Goal: Task Accomplishment & Management: Use online tool/utility

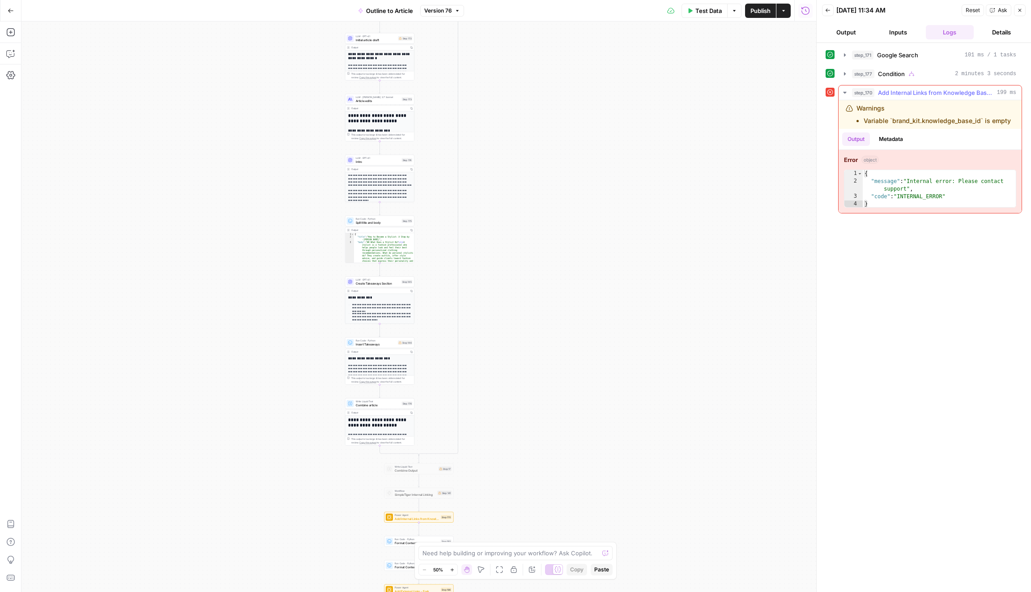
click at [913, 114] on div "Warnings Variable `brand_kit.knowledge_base_id` is empty" at bounding box center [934, 114] width 154 height 21
click at [16, 54] on button "Copilot" at bounding box center [11, 54] width 14 height 14
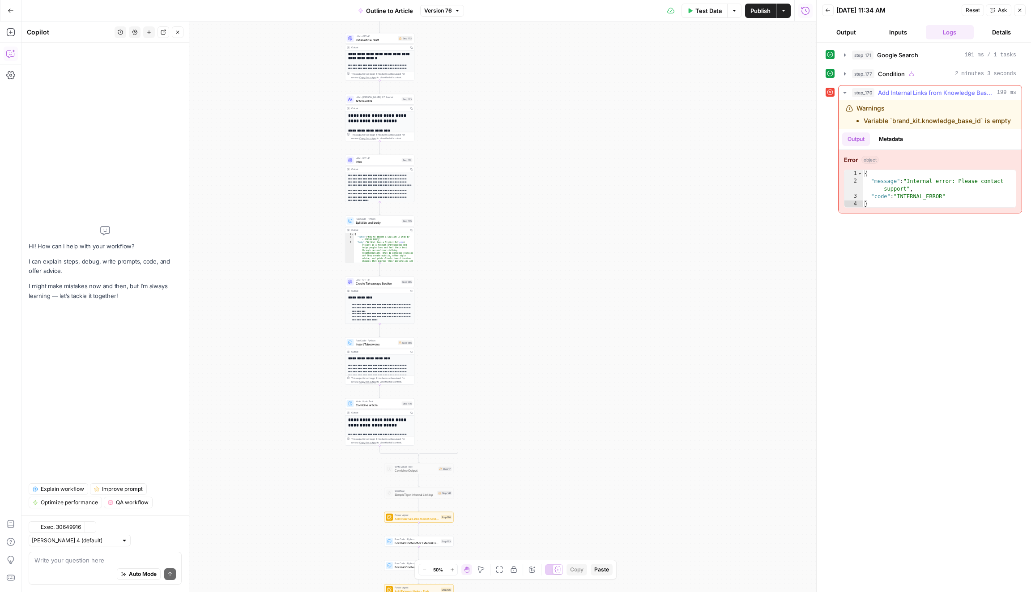
click at [900, 110] on div "Warnings Variable `brand_kit.knowledge_base_id` is empty" at bounding box center [934, 114] width 154 height 21
drag, startPoint x: 1013, startPoint y: 120, endPoint x: 844, endPoint y: 105, distance: 169.9
click at [844, 105] on div "Warnings Variable `brand_kit.knowledge_base_id` is empty" at bounding box center [930, 114] width 183 height 29
copy div "Warnings Variable `brand_kit.knowledge_base_id` is empty"
click at [82, 558] on textarea at bounding box center [104, 560] width 141 height 9
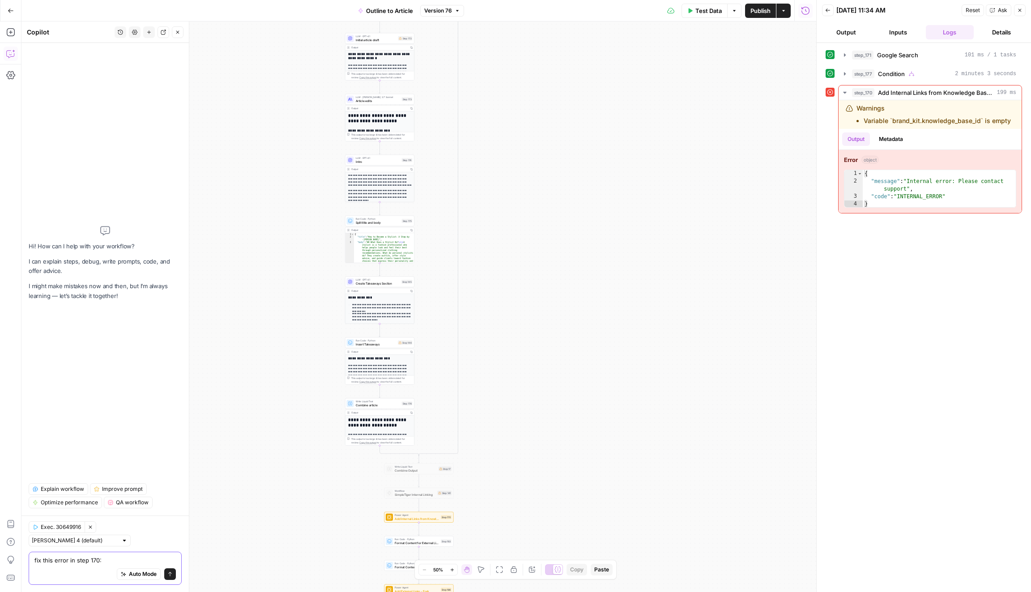
paste textarea "Warnings Variable `brand_kit.knowledge_base_id` is empty"
type textarea "fix this error in step 170: Warnings Variable `brand_kit.knowledge_base_id` is …"
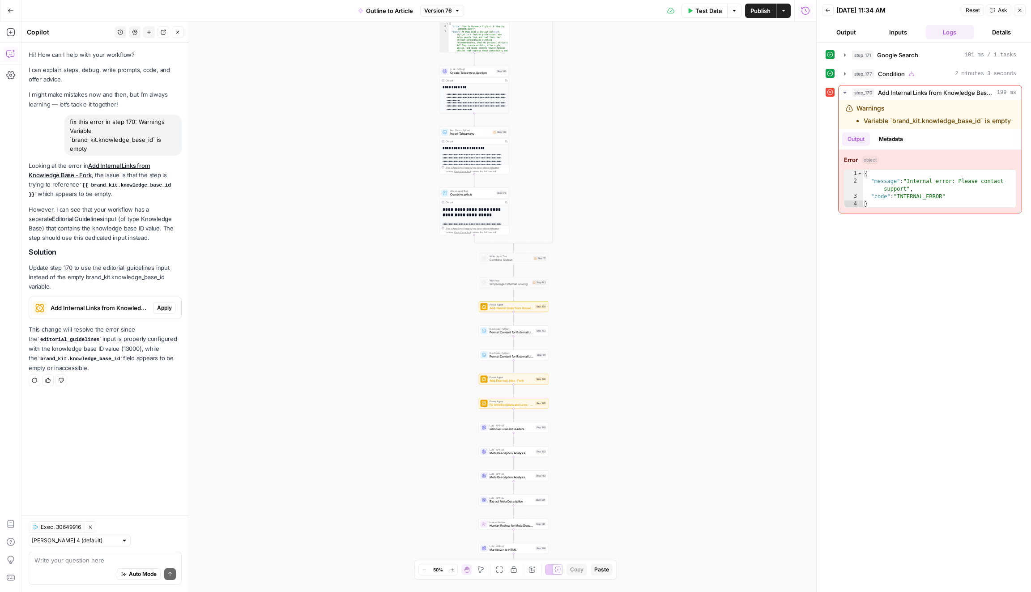
click at [904, 31] on button "Inputs" at bounding box center [898, 32] width 48 height 14
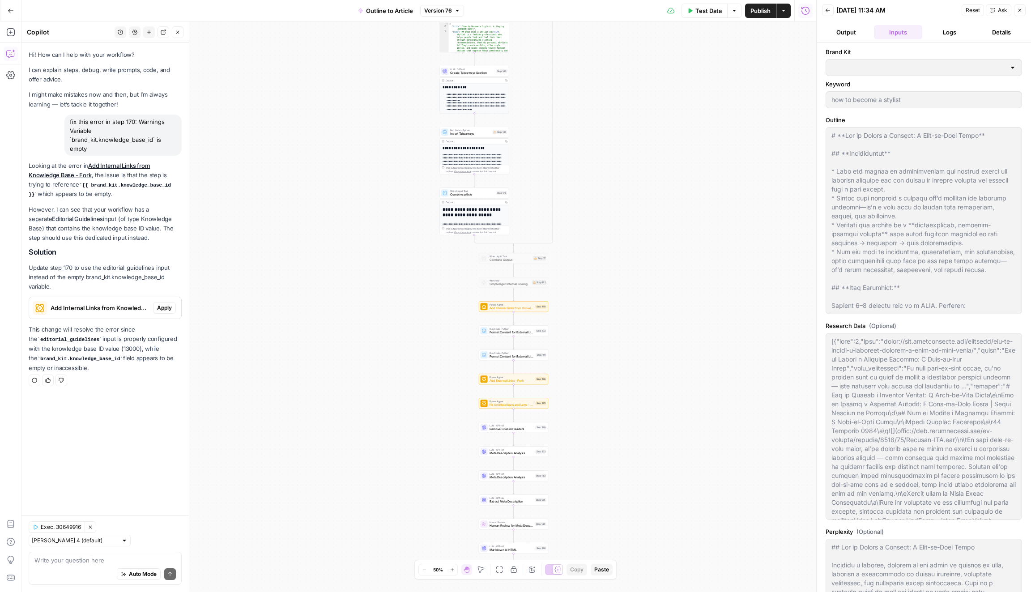
type input "Topomer Sitemap"
type input "Topomer"
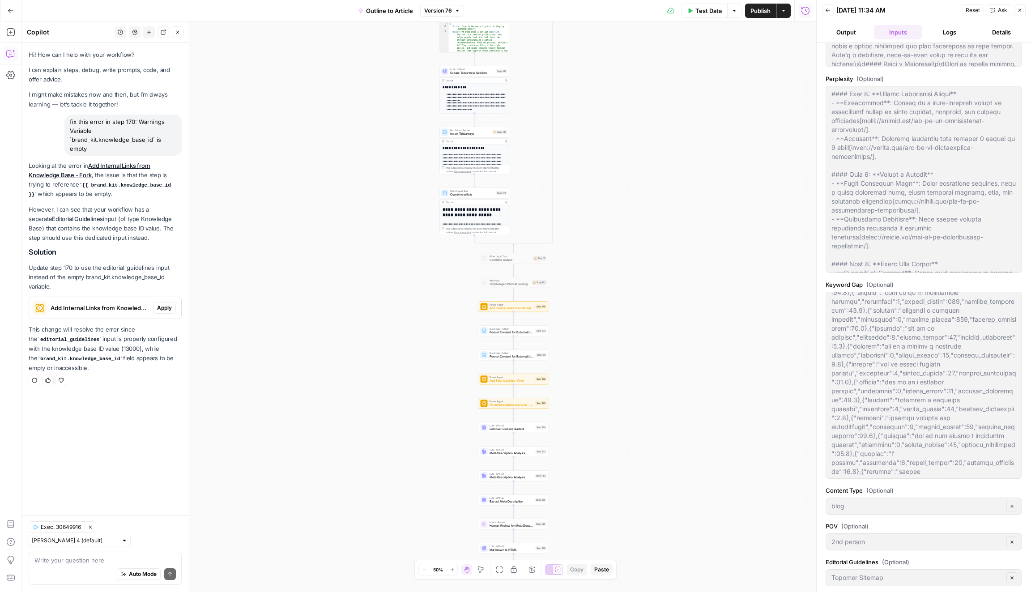
click at [852, 31] on button "Output" at bounding box center [846, 32] width 48 height 14
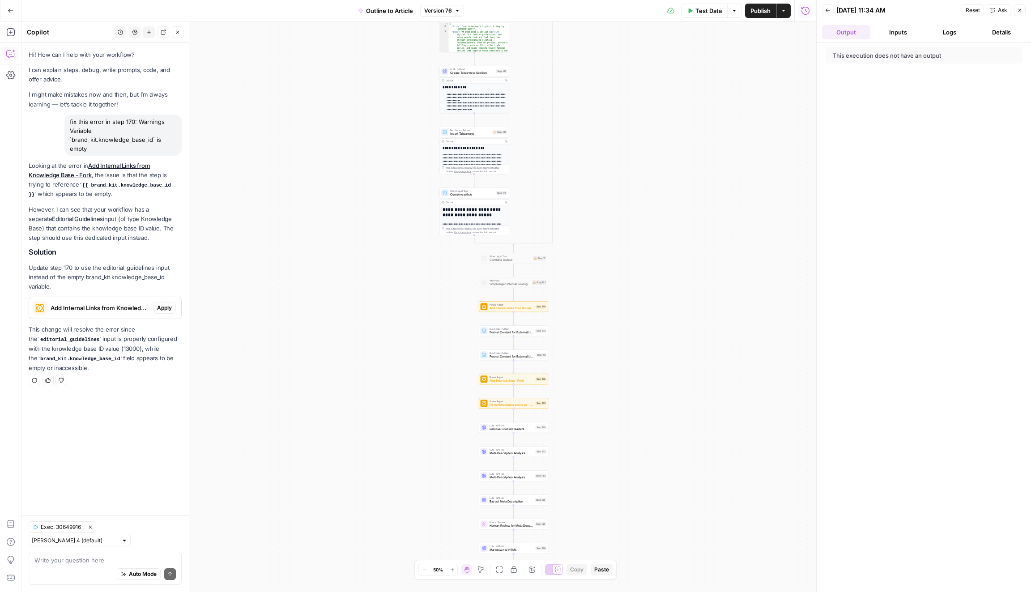
click at [826, 8] on icon "button" at bounding box center [827, 10] width 5 height 5
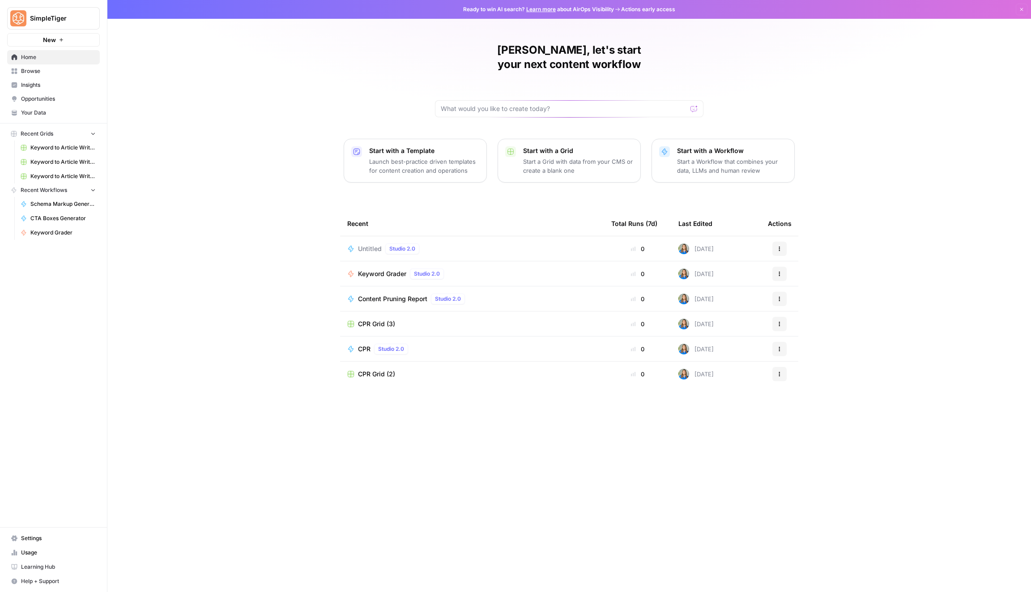
click at [59, 109] on span "Your Data" at bounding box center [58, 113] width 75 height 8
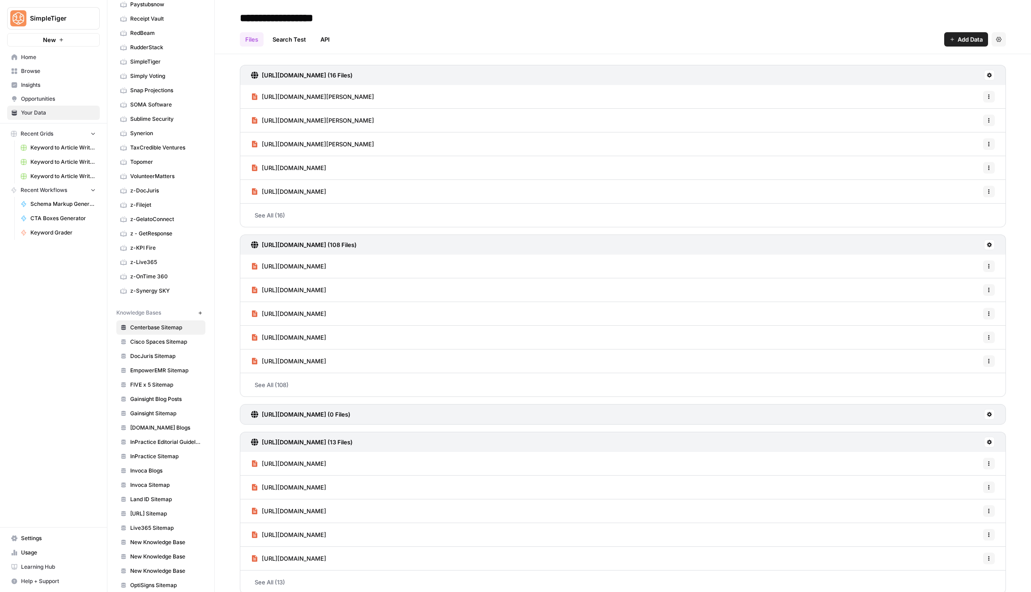
scroll to position [278, 0]
click at [174, 116] on link "Topomer" at bounding box center [160, 120] width 89 height 14
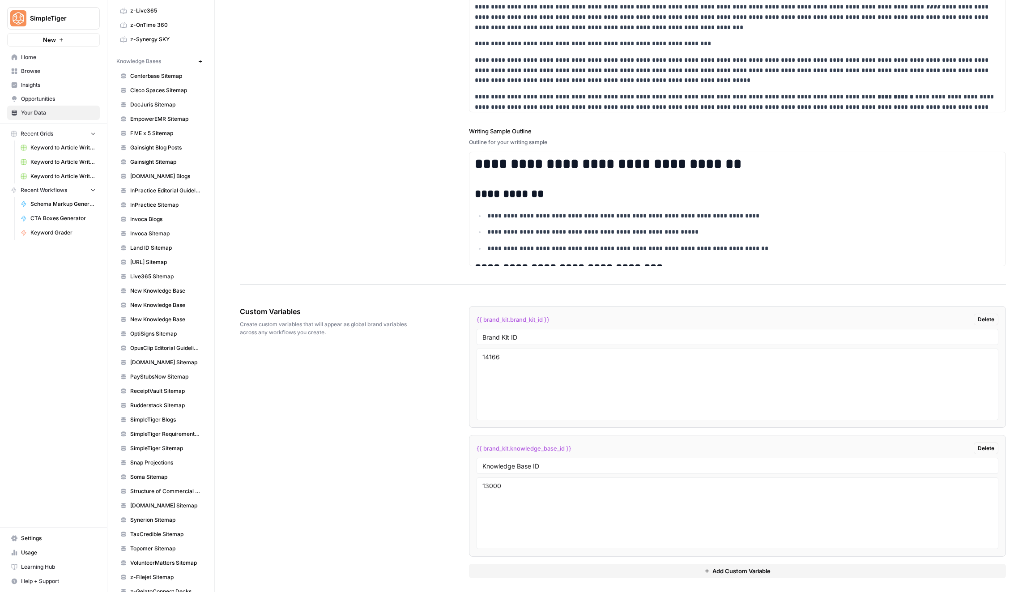
scroll to position [537, 0]
click at [172, 496] on span "Topomer Sitemap" at bounding box center [165, 500] width 71 height 8
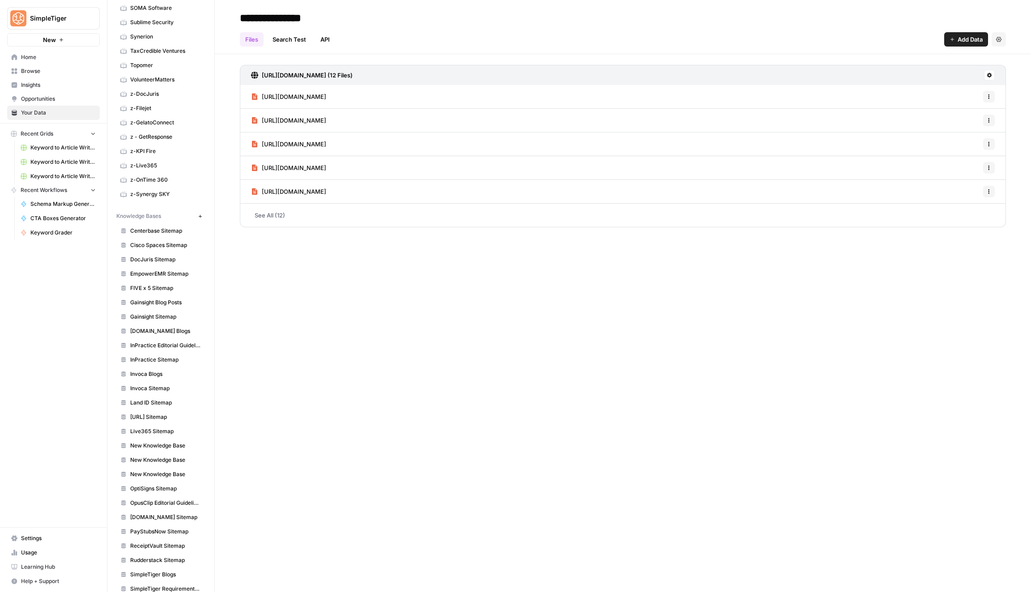
scroll to position [279, 0]
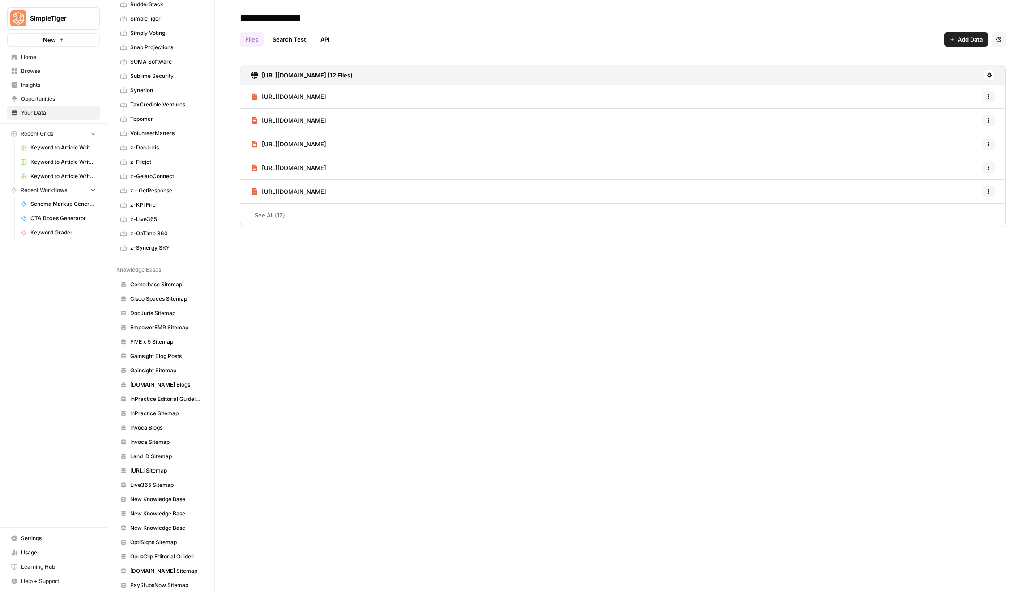
click at [166, 117] on link "Topomer" at bounding box center [160, 119] width 89 height 14
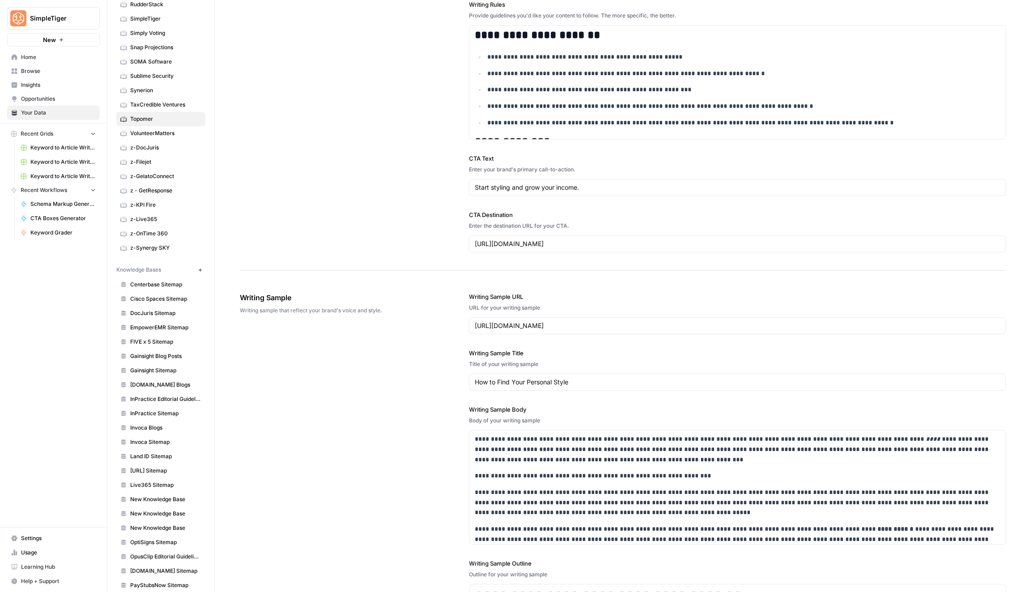
scroll to position [1482, 0]
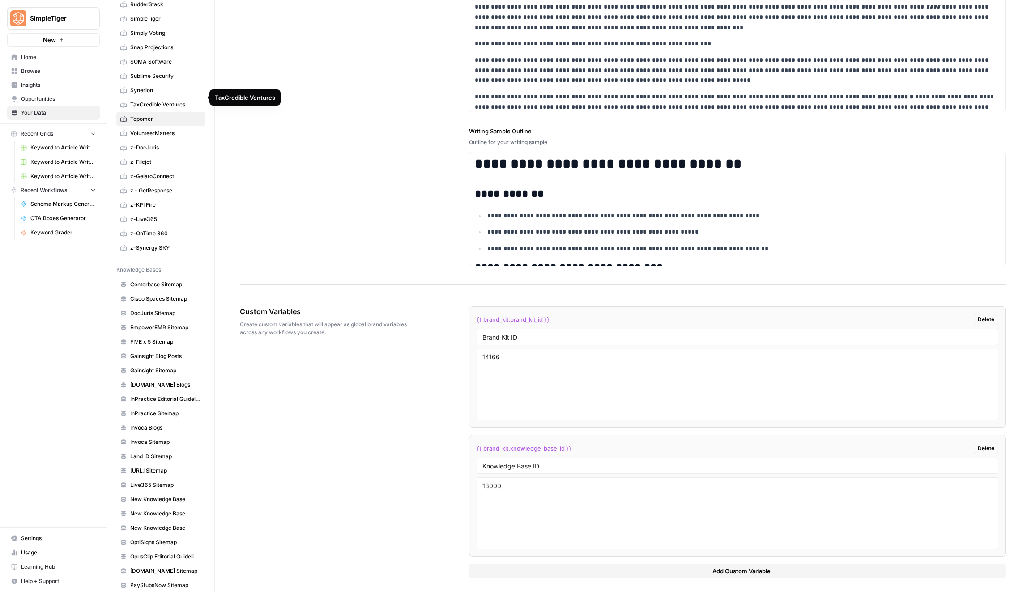
click at [150, 101] on span "TaxCredible Ventures" at bounding box center [165, 105] width 71 height 8
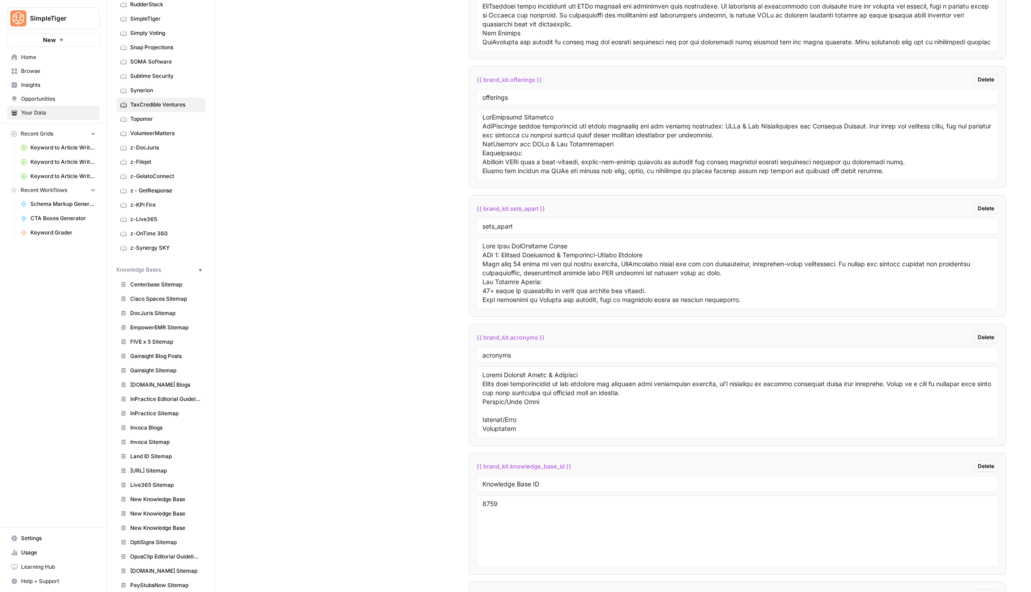
scroll to position [1938, 0]
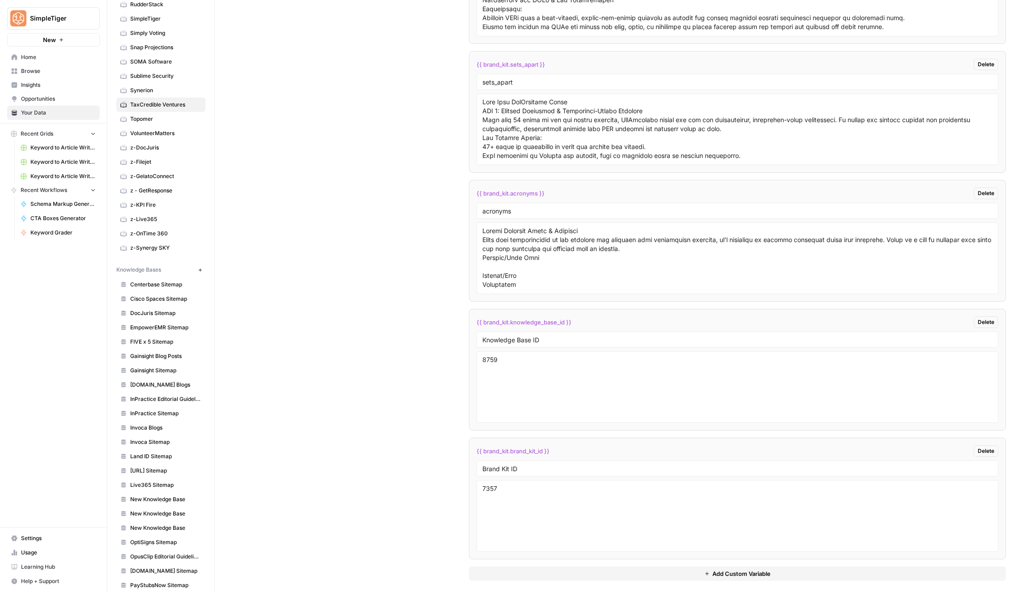
click at [187, 115] on span "Topomer" at bounding box center [165, 119] width 71 height 8
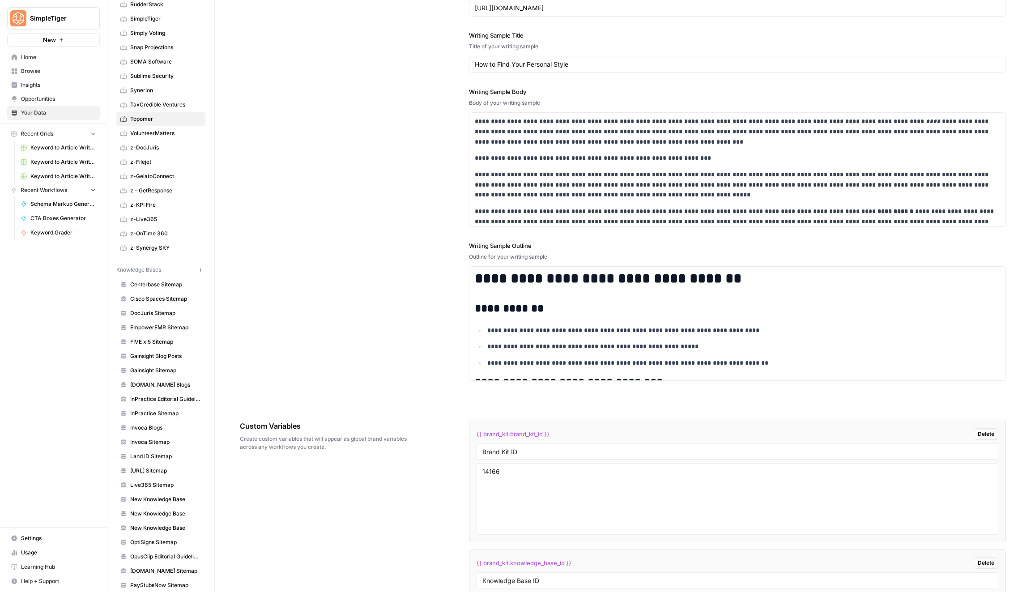
scroll to position [1482, 0]
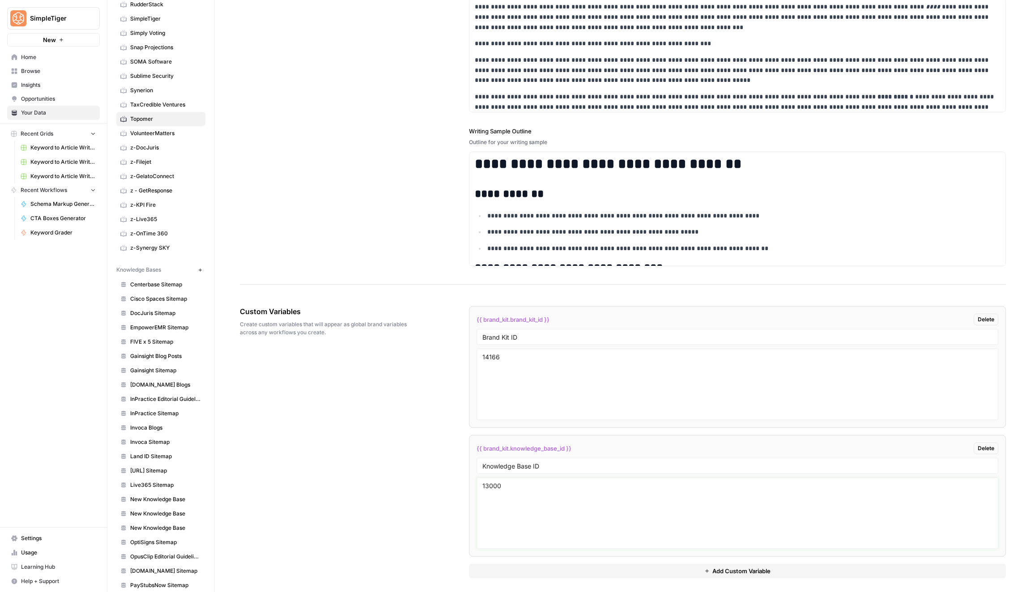
click at [535, 495] on textarea "13000" at bounding box center [738, 514] width 510 height 64
click at [393, 457] on div "Custom Variables Create custom variables that will appear as global brand varia…" at bounding box center [623, 442] width 766 height 308
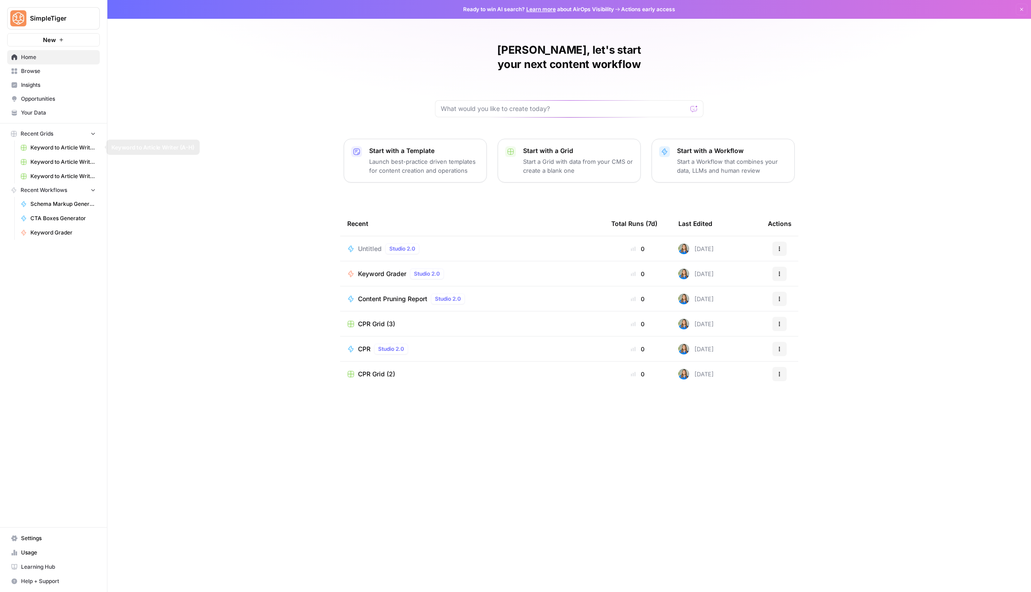
click at [75, 151] on span "Keyword to Article Writer (A-H)" at bounding box center [62, 148] width 65 height 8
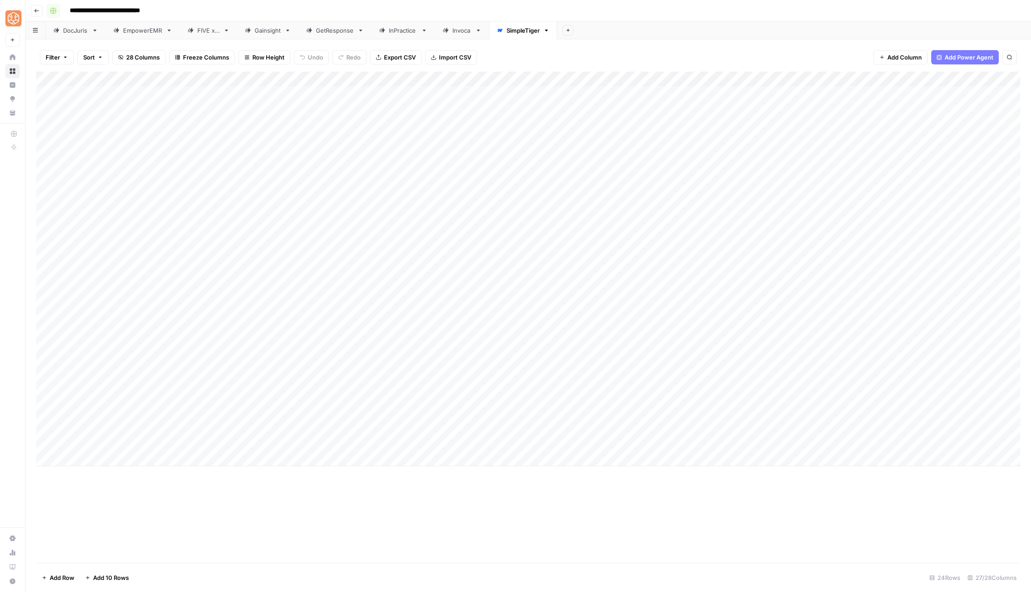
click at [33, 6] on button "Go back" at bounding box center [37, 11] width 12 height 12
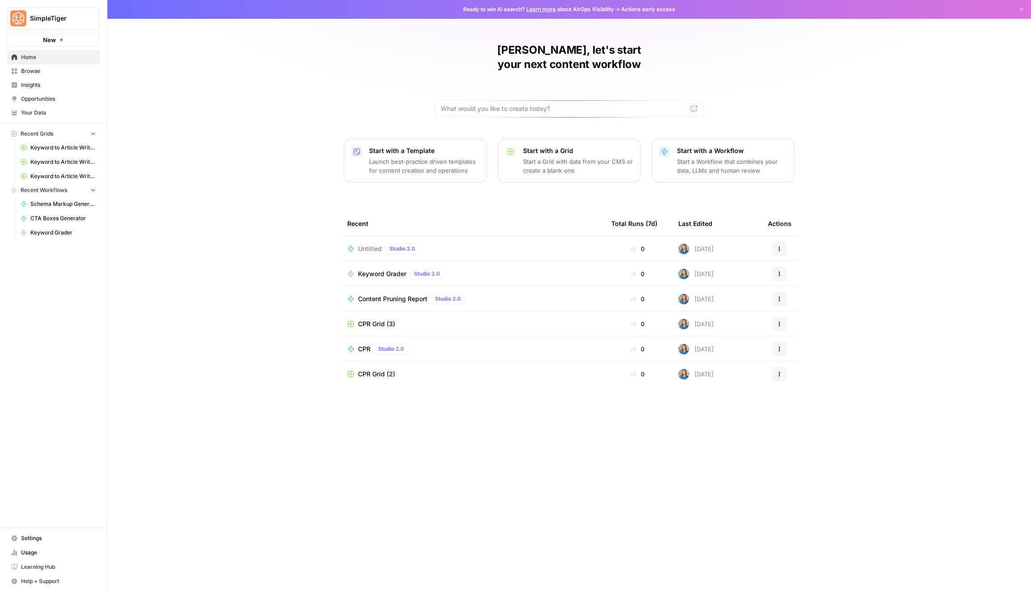
click at [54, 151] on link "Keyword to Article Writer (A-H)" at bounding box center [58, 148] width 83 height 14
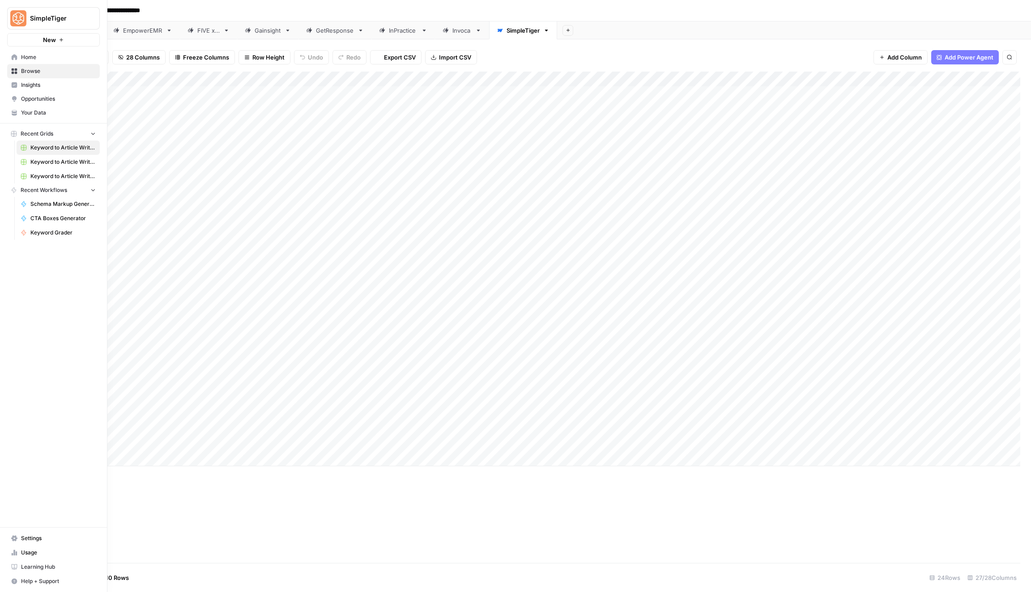
click at [54, 159] on span "Keyword to Article Writer (I-Q)" at bounding box center [62, 162] width 65 height 8
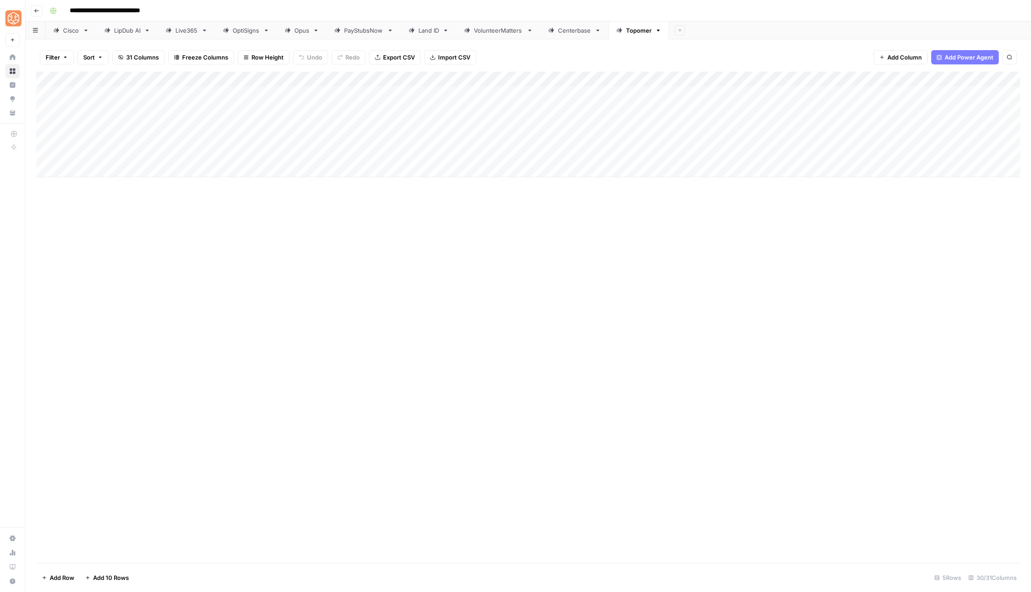
click at [297, 251] on div "Add Column" at bounding box center [528, 318] width 984 height 492
click at [421, 77] on div "Add Column" at bounding box center [528, 125] width 984 height 106
click at [432, 152] on span "Configure Inputs" at bounding box center [423, 154] width 78 height 9
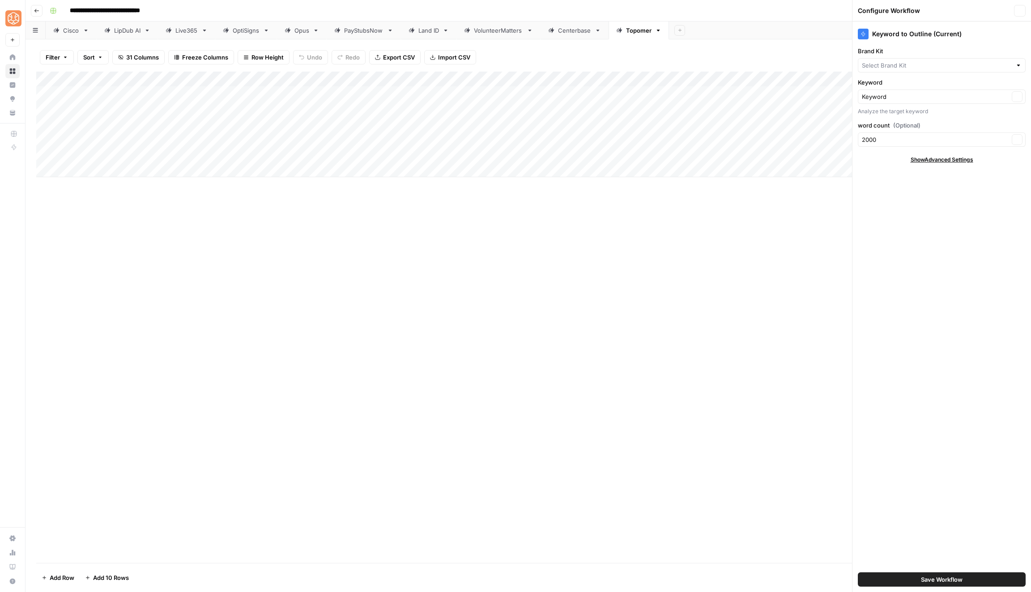
type input "Topomer"
click at [928, 156] on span "Show Advanced Settings" at bounding box center [942, 160] width 63 height 8
click at [736, 77] on div "Add Column" at bounding box center [528, 125] width 984 height 106
click at [738, 167] on span "Edit Workflow" at bounding box center [731, 166] width 78 height 9
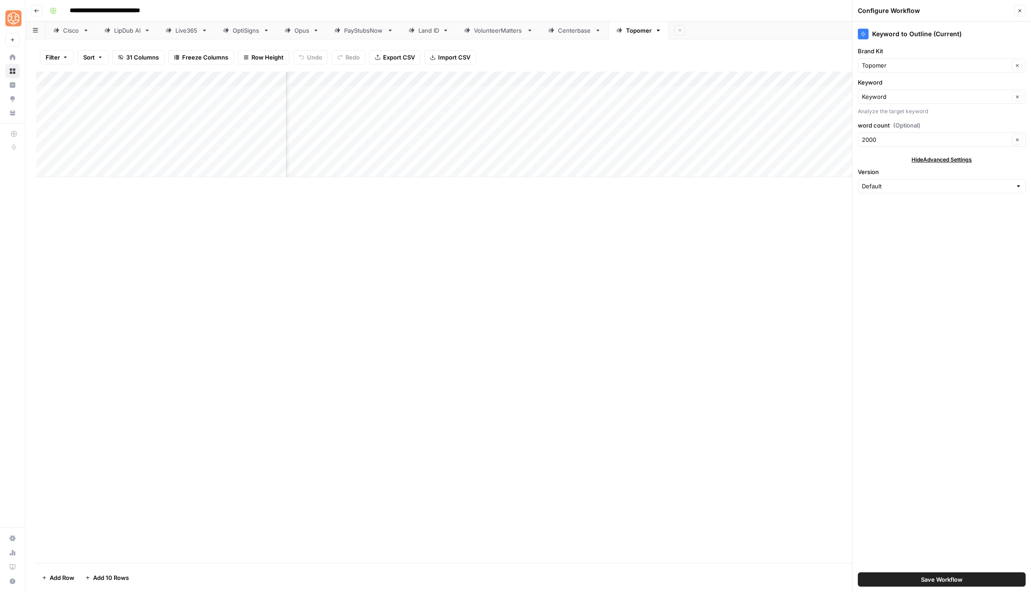
click at [738, 74] on div "Add Column" at bounding box center [528, 125] width 984 height 106
click at [728, 161] on link "Edit Workflow" at bounding box center [727, 167] width 99 height 13
click at [742, 78] on div "Add Column" at bounding box center [528, 125] width 984 height 106
click at [734, 150] on span "Configure Inputs" at bounding box center [731, 154] width 78 height 9
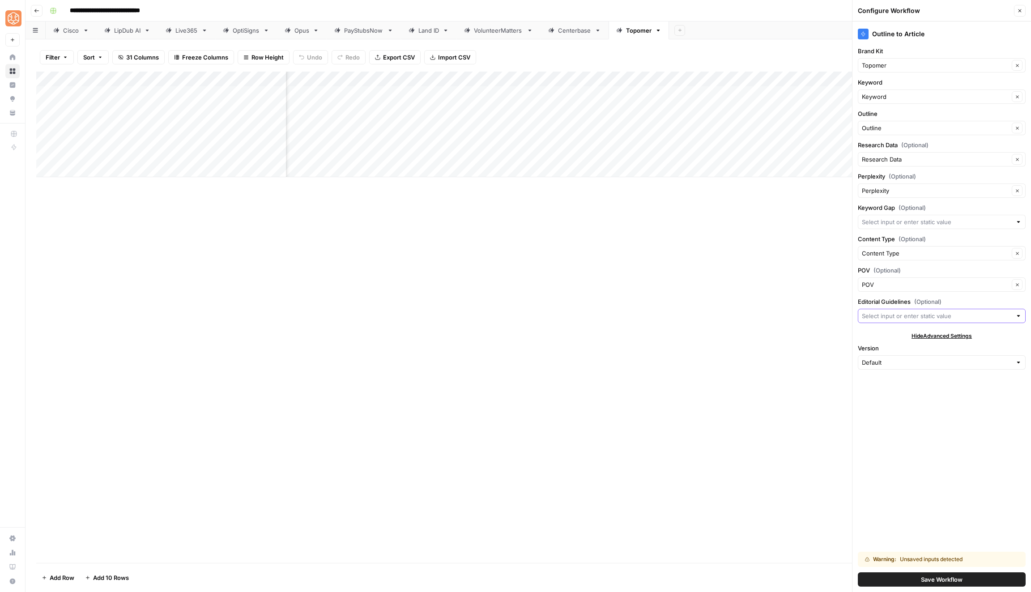
click at [951, 316] on input "Editorial Guidelines (Optional)" at bounding box center [937, 316] width 150 height 9
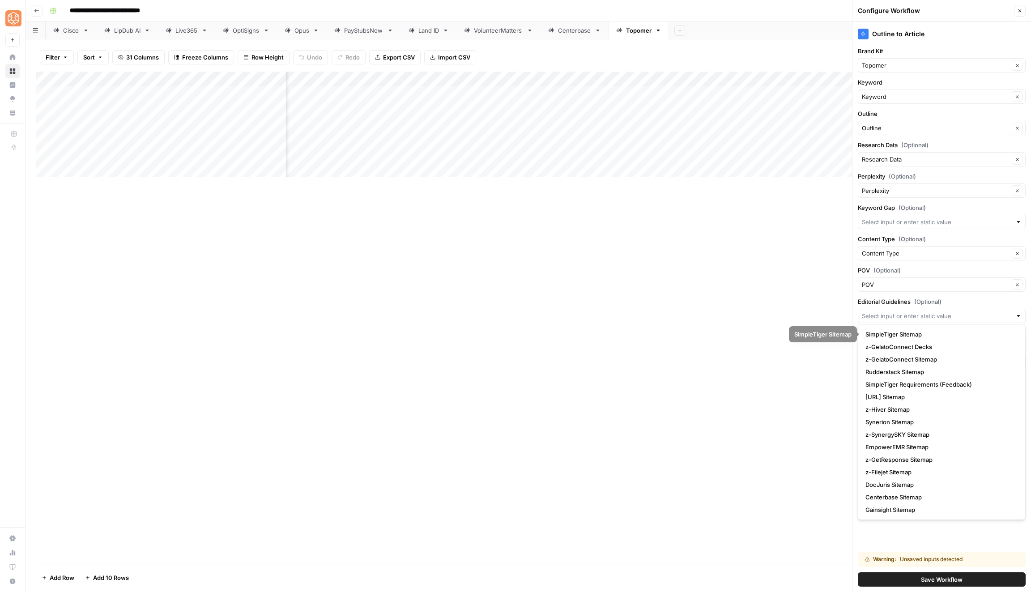
scroll to position [338, 0]
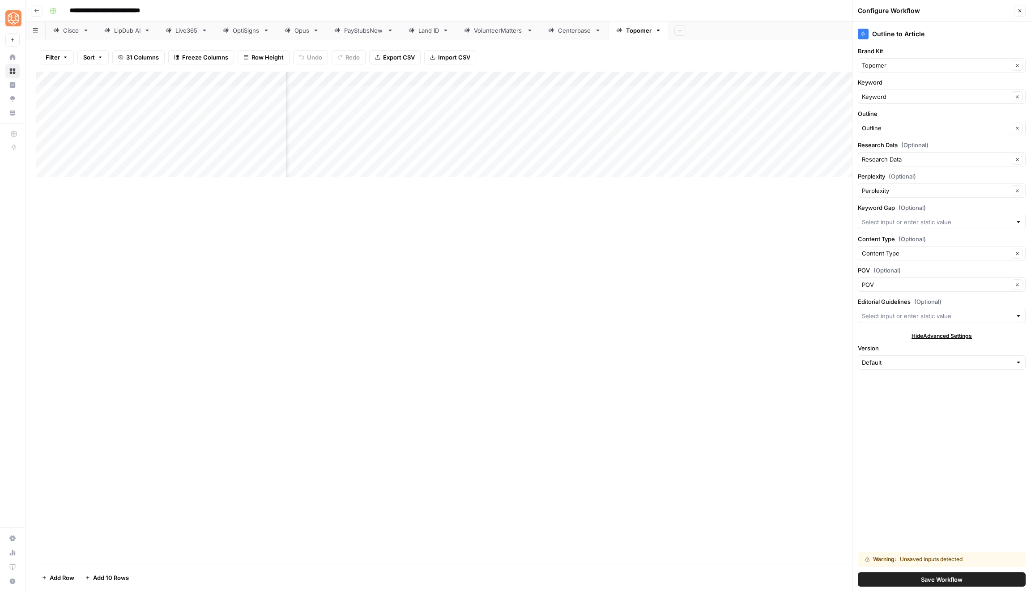
click at [810, 475] on div "Add Column" at bounding box center [528, 318] width 984 height 492
click at [939, 299] on span "(Optional)" at bounding box center [928, 301] width 27 height 9
click at [939, 312] on input "Editorial Guidelines (Optional)" at bounding box center [937, 316] width 150 height 9
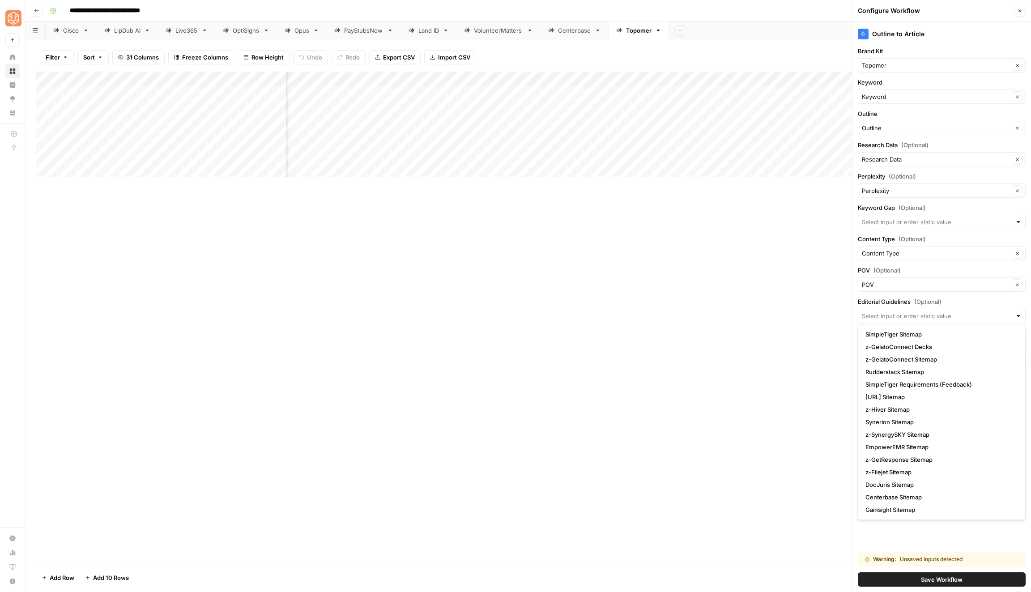
click at [939, 299] on span "(Optional)" at bounding box center [928, 301] width 27 height 9
click at [939, 312] on input "Editorial Guidelines (Optional)" at bounding box center [937, 316] width 150 height 9
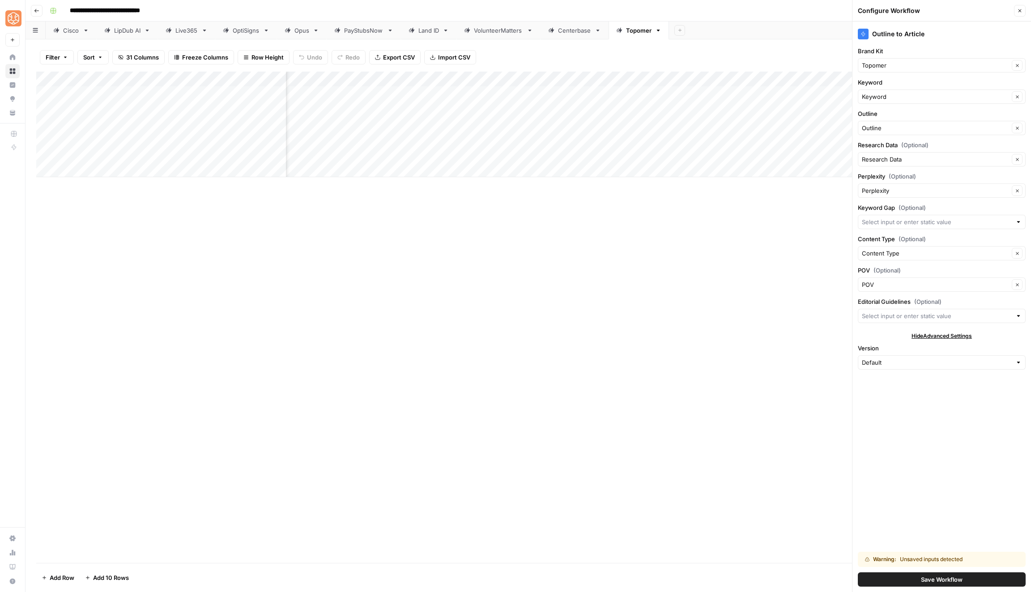
click at [939, 299] on span "(Optional)" at bounding box center [928, 301] width 27 height 9
click at [939, 312] on input "Editorial Guidelines (Optional)" at bounding box center [937, 316] width 150 height 9
click at [679, 325] on div "Add Column" at bounding box center [528, 318] width 984 height 492
click at [571, 22] on link "Centerbase" at bounding box center [575, 30] width 68 height 18
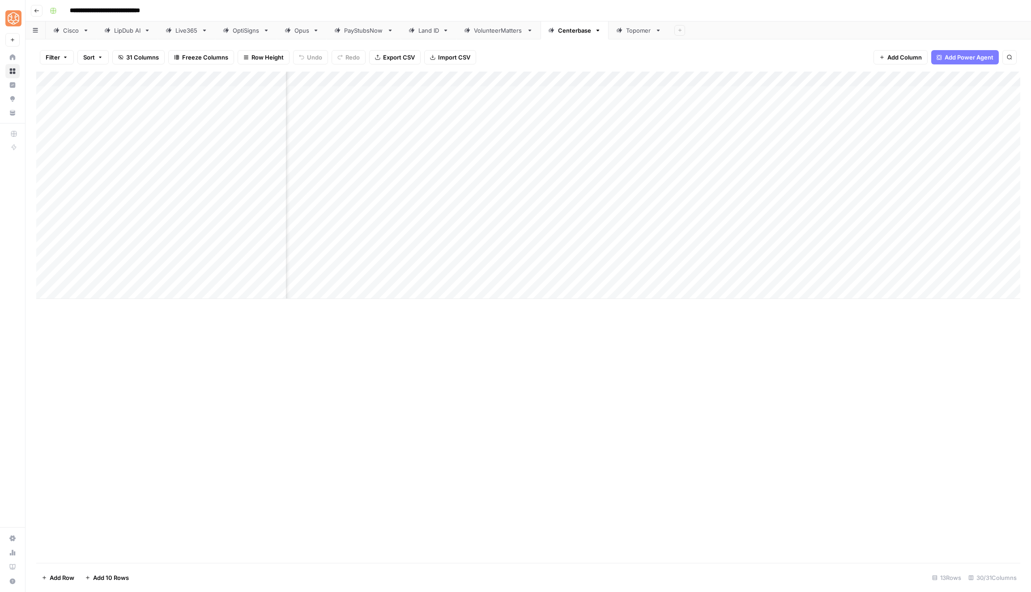
scroll to position [0, 731]
click at [500, 79] on div "Add Column" at bounding box center [528, 185] width 984 height 227
click at [498, 153] on span "Configure Inputs" at bounding box center [490, 154] width 78 height 9
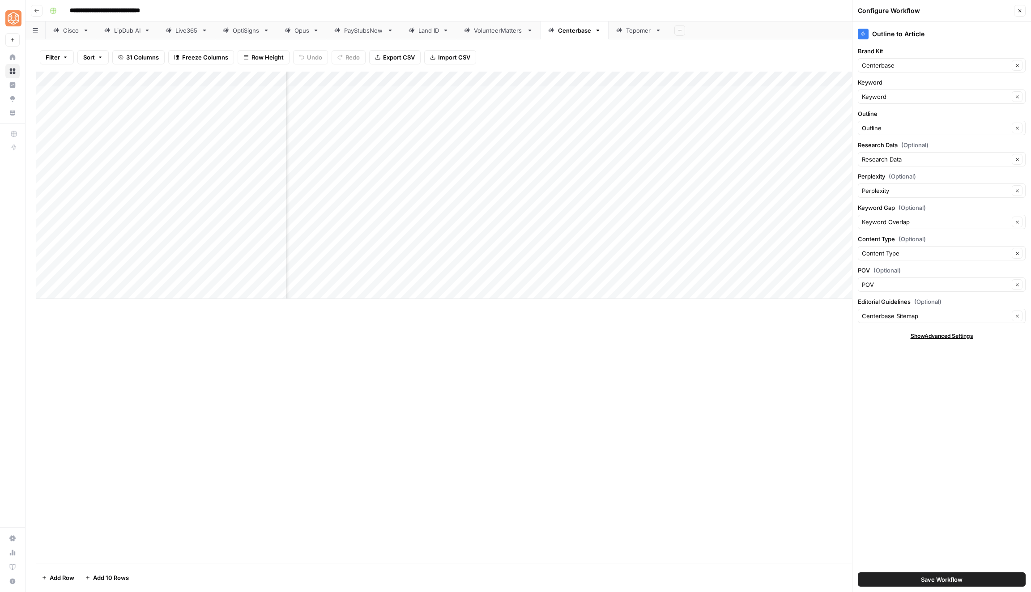
click at [635, 33] on div "Topomer" at bounding box center [639, 30] width 26 height 9
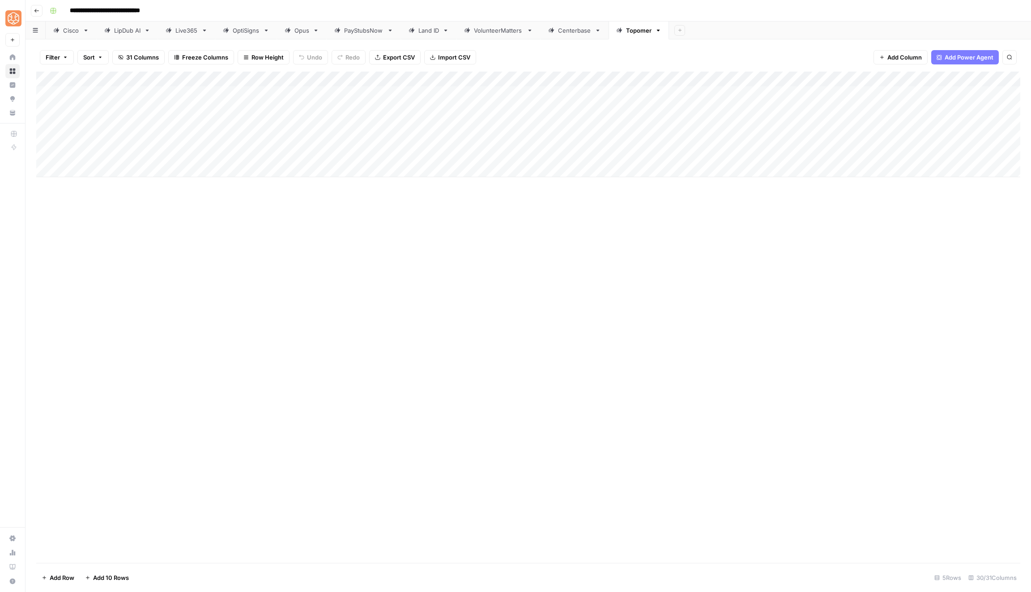
click at [568, 31] on div "Centerbase" at bounding box center [574, 30] width 33 height 9
click at [519, 76] on div "Add Column" at bounding box center [528, 185] width 984 height 227
click at [502, 152] on span "Configure Inputs" at bounding box center [514, 154] width 78 height 9
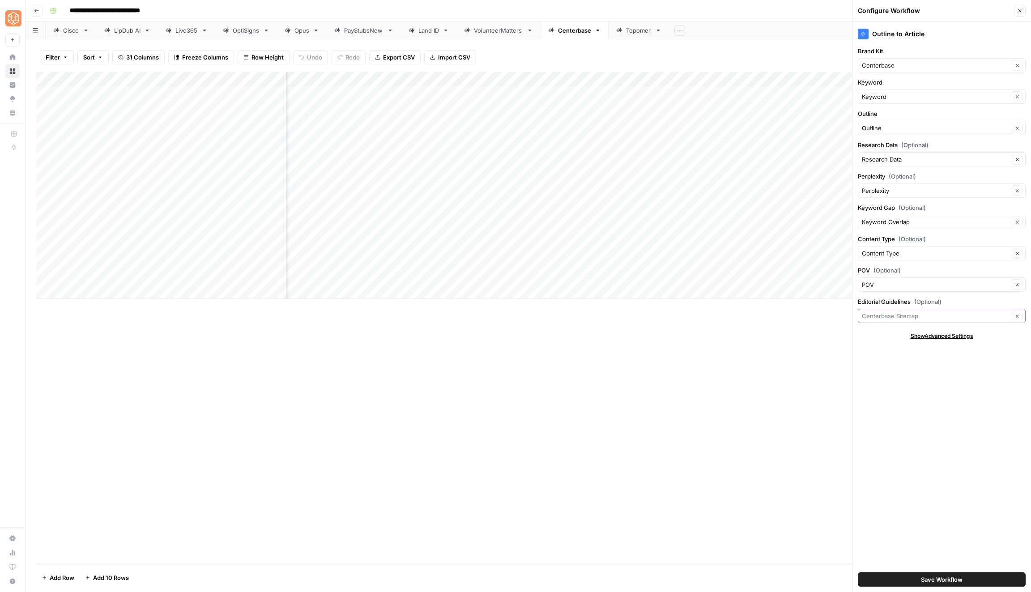
click at [899, 312] on input "Editorial Guidelines (Optional)" at bounding box center [935, 316] width 147 height 9
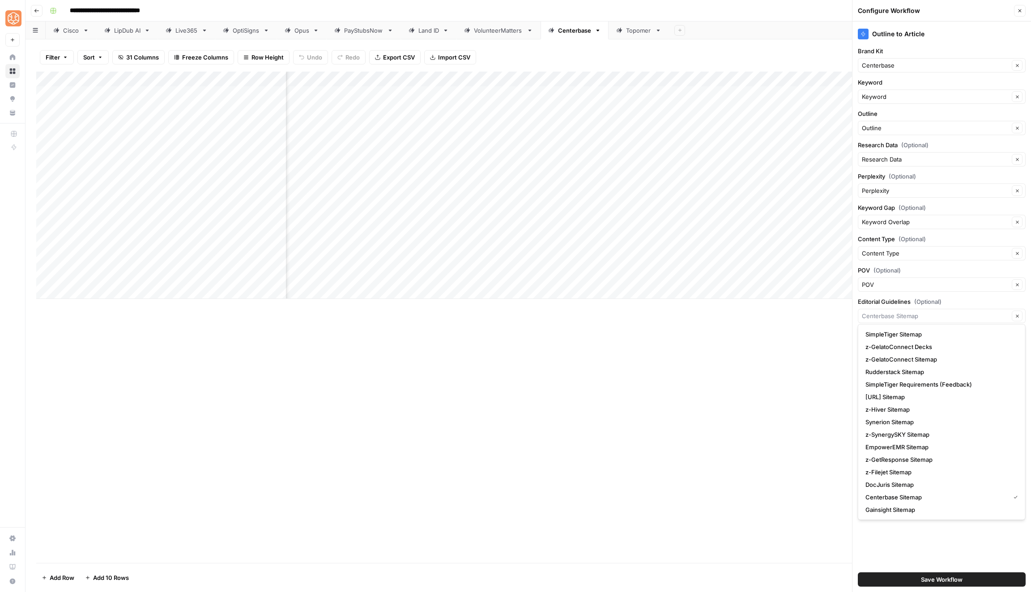
type input "Centerbase Sitemap"
click at [786, 438] on div "Add Column" at bounding box center [528, 318] width 984 height 492
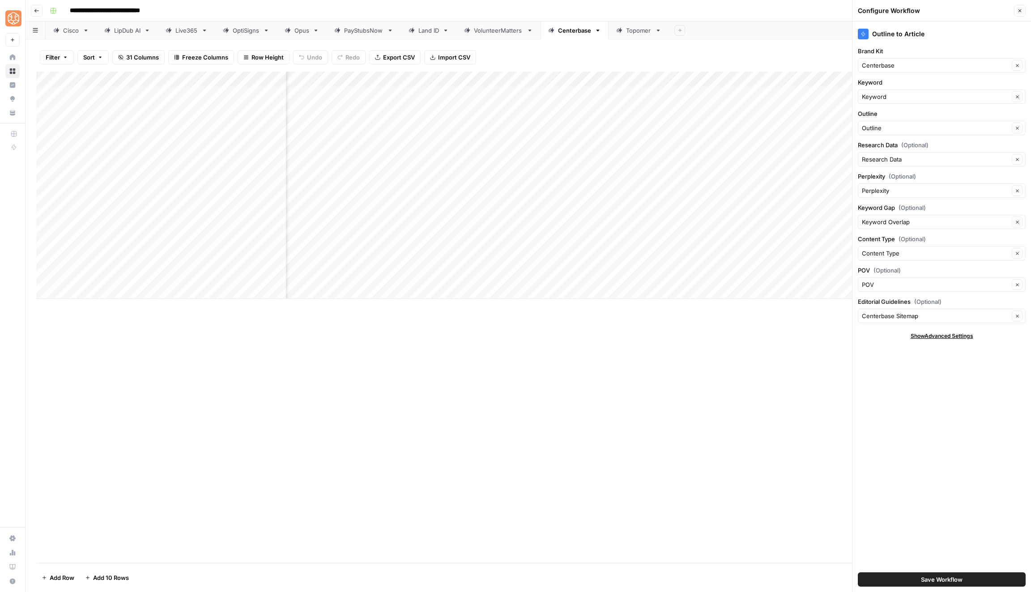
click at [637, 35] on link "Topomer" at bounding box center [639, 30] width 60 height 18
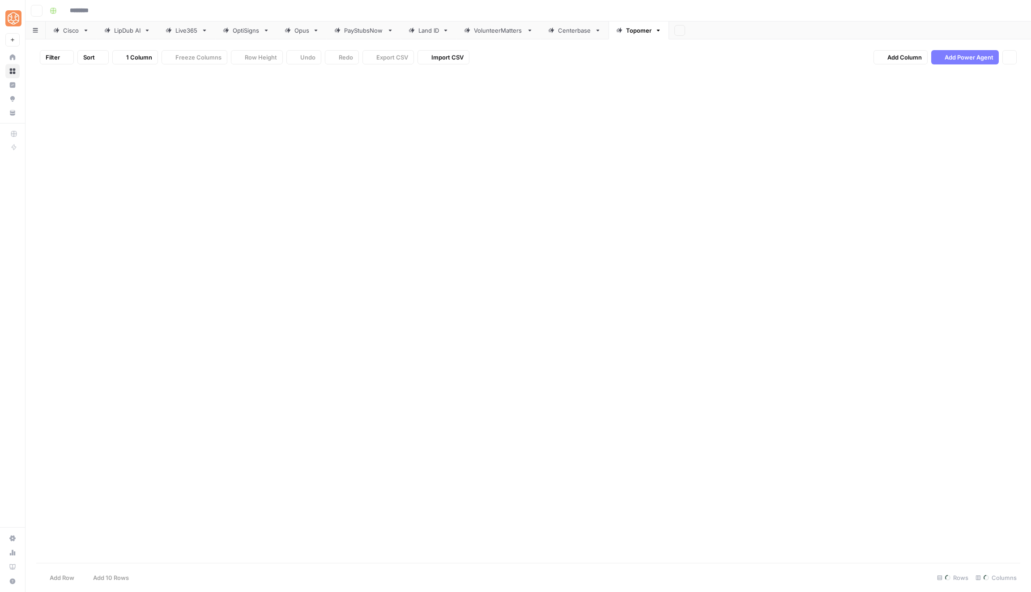
type input "**********"
click at [419, 78] on div "Add Column" at bounding box center [528, 125] width 984 height 106
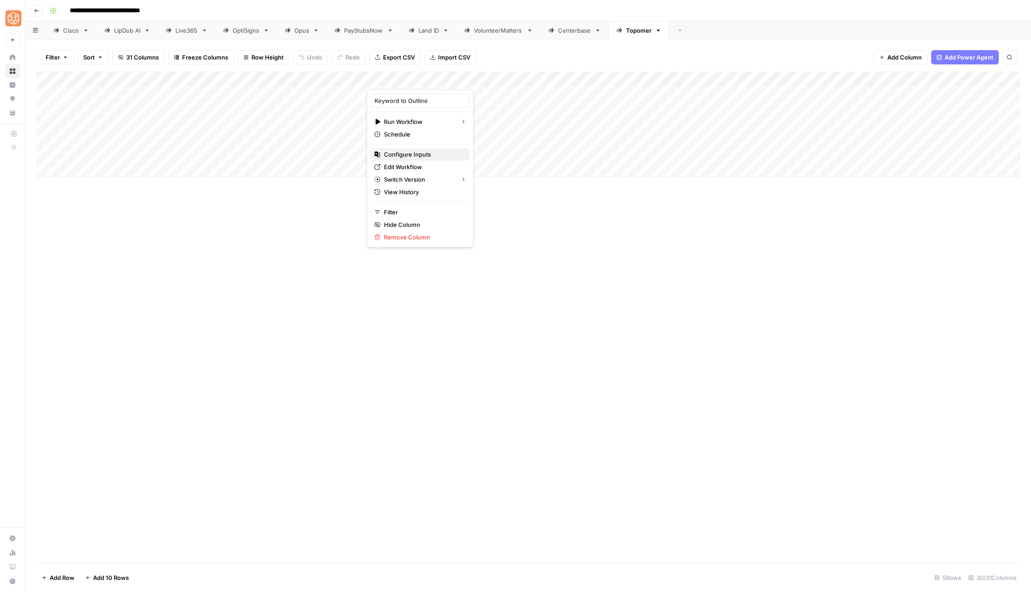
click at [418, 156] on span "Configure Inputs" at bounding box center [423, 154] width 78 height 9
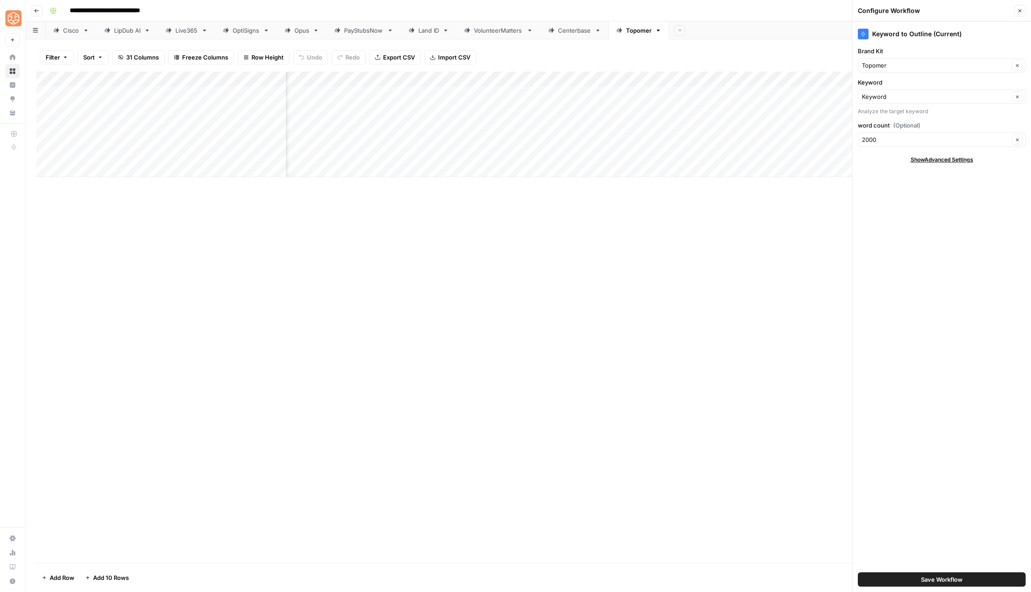
scroll to position [0, 582]
click at [645, 76] on div "Add Column" at bounding box center [528, 125] width 984 height 106
click at [639, 153] on span "Configure Inputs" at bounding box center [640, 154] width 78 height 9
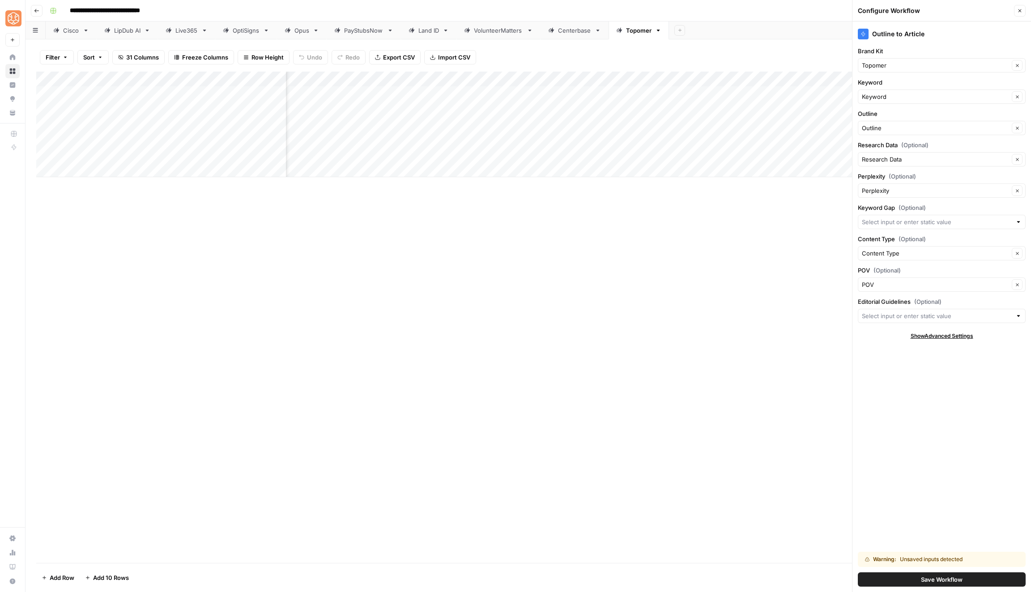
click at [920, 309] on div at bounding box center [942, 316] width 168 height 14
click at [920, 329] on button "Topomer Sitemap" at bounding box center [942, 334] width 160 height 13
type input "Topomer Sitemap"
click at [926, 577] on span "Save Workflow" at bounding box center [942, 579] width 42 height 9
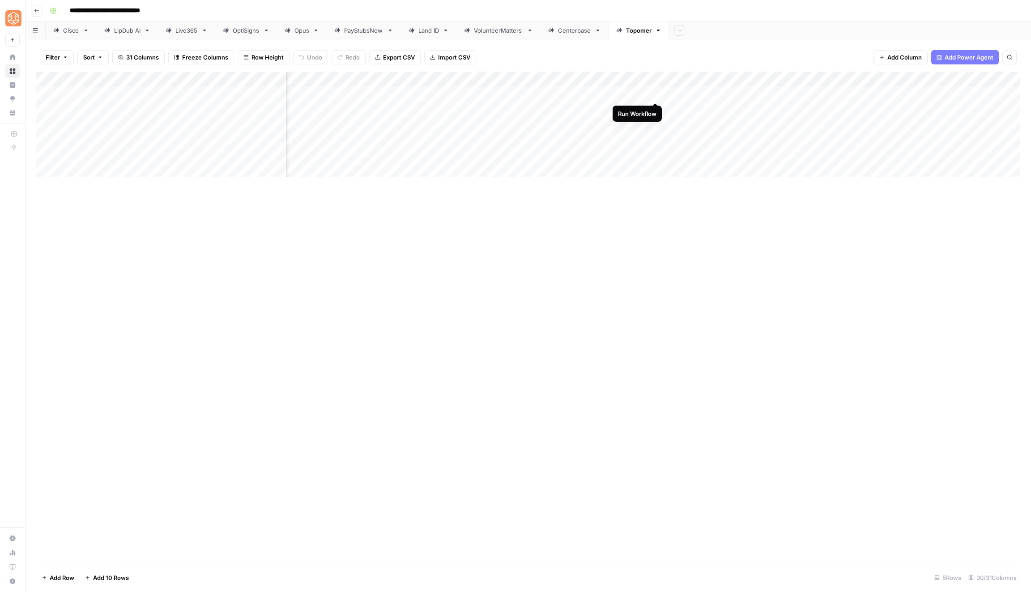
click at [656, 91] on div "Add Column" at bounding box center [528, 125] width 984 height 106
